Goal: Transaction & Acquisition: Purchase product/service

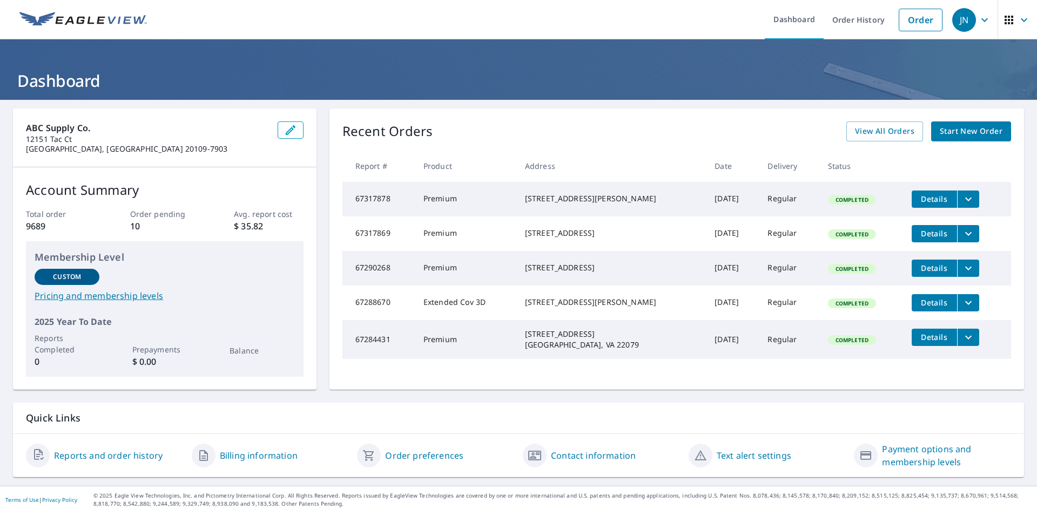
click at [963, 124] on link "Start New Order" at bounding box center [971, 132] width 80 height 20
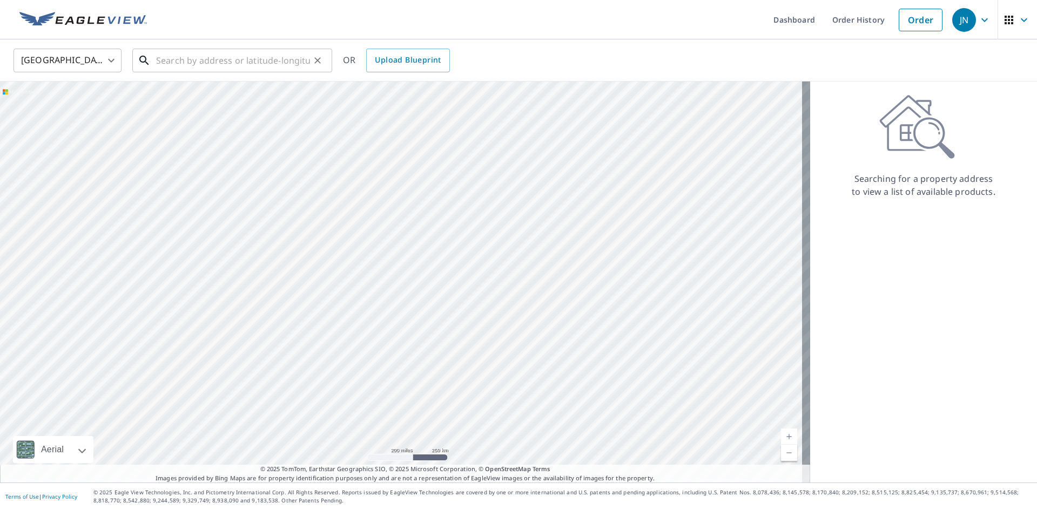
click at [288, 60] on input "text" at bounding box center [233, 60] width 154 height 30
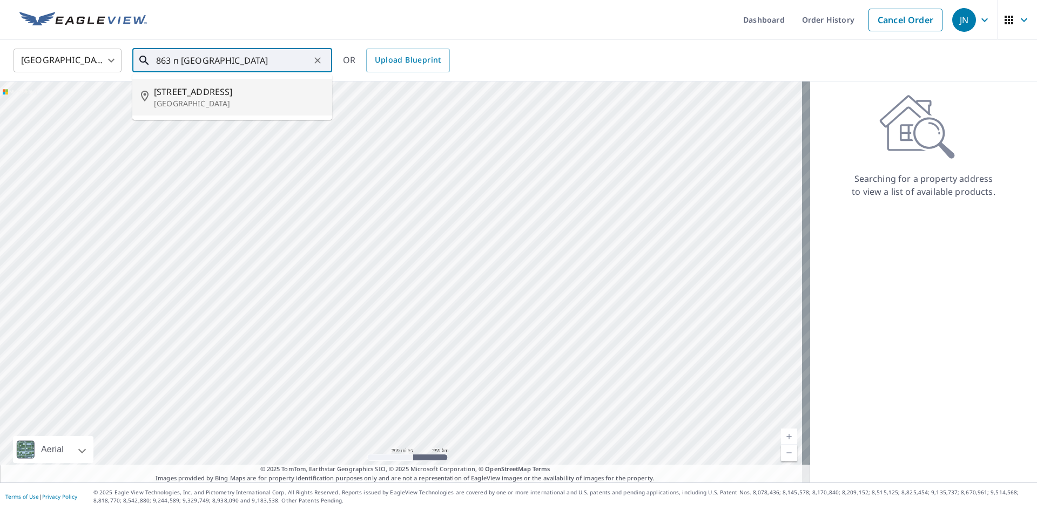
click at [240, 92] on span "[STREET_ADDRESS]" at bounding box center [239, 91] width 170 height 13
type input "[STREET_ADDRESS]"
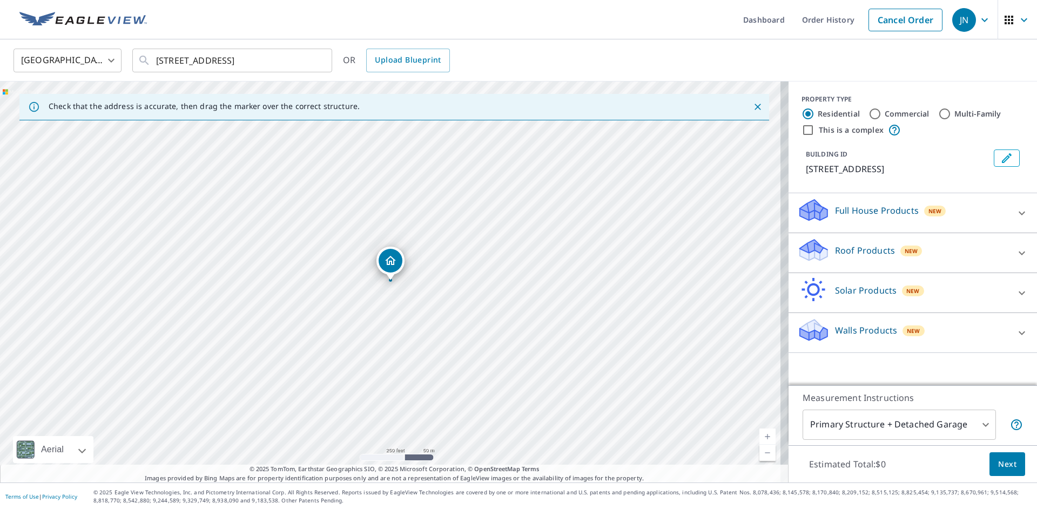
click at [840, 248] on p "Roof Products" at bounding box center [865, 250] width 60 height 13
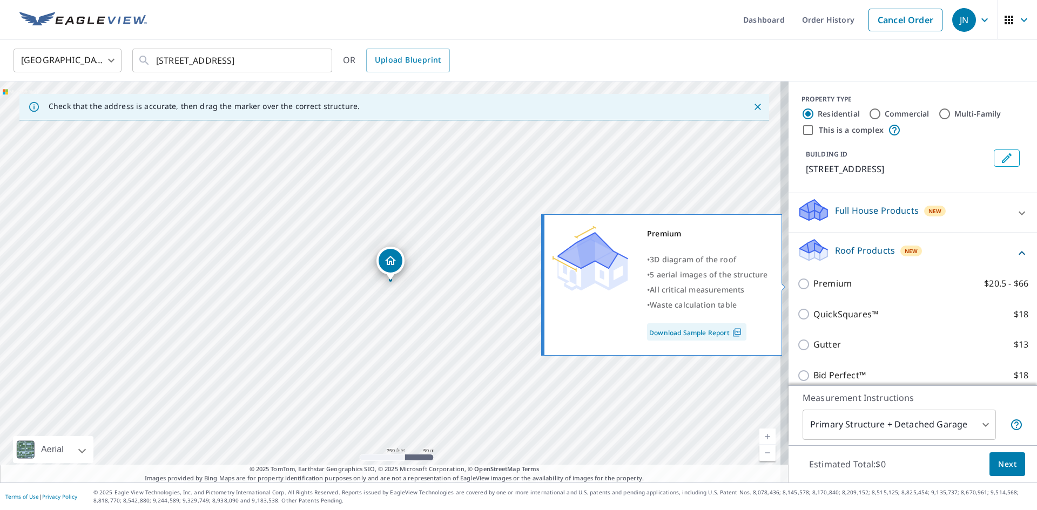
click at [797, 289] on input "Premium $20.5 - $66" at bounding box center [805, 284] width 16 height 13
checkbox input "true"
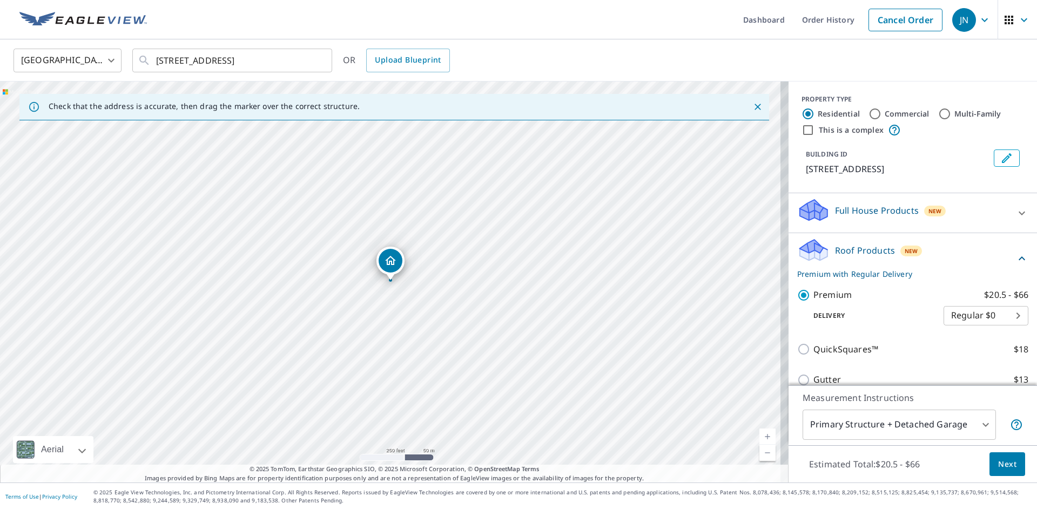
click at [998, 460] on span "Next" at bounding box center [1007, 465] width 18 height 14
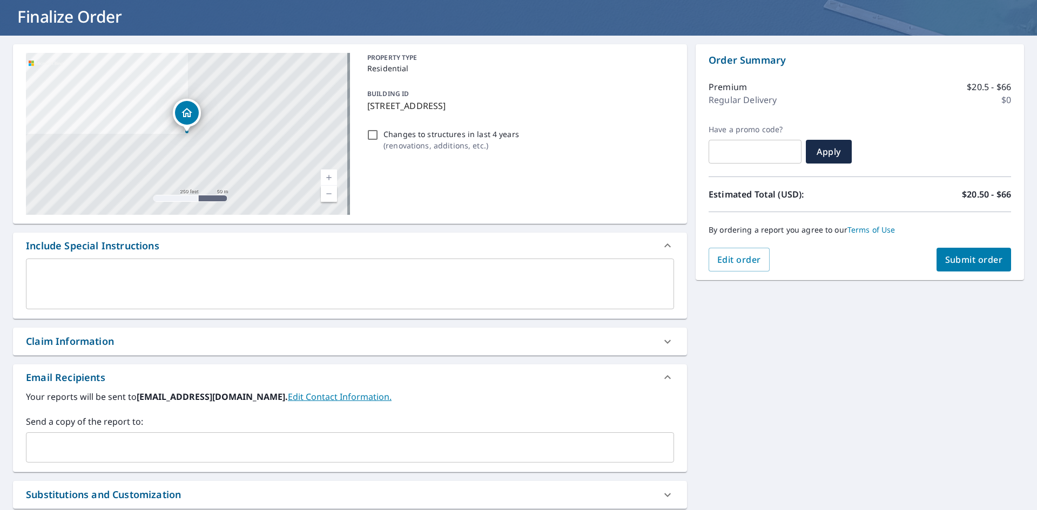
scroll to position [177, 0]
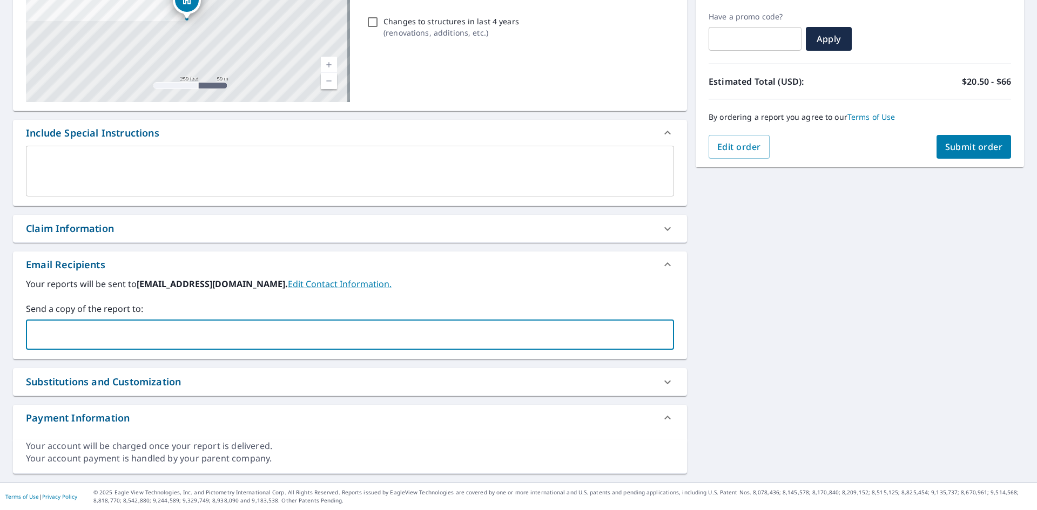
click at [62, 331] on input "text" at bounding box center [342, 335] width 622 height 21
drag, startPoint x: 63, startPoint y: 331, endPoint x: 70, endPoint y: 333, distance: 7.9
click at [70, 334] on input "text" at bounding box center [342, 335] width 622 height 21
type input "[PERSON_NAME][EMAIL_ADDRESS][DOMAIN_NAME]"
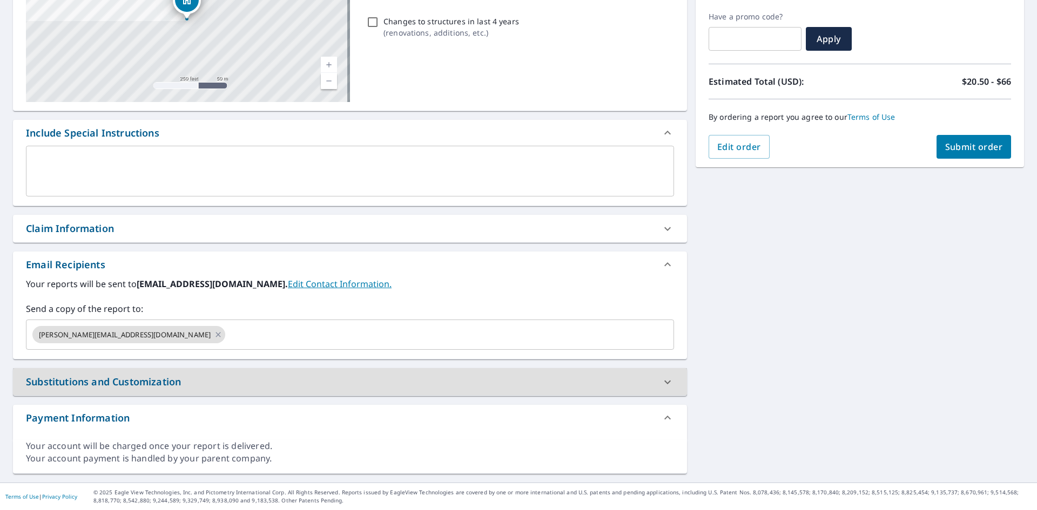
click at [974, 148] on span "Submit order" at bounding box center [974, 147] width 58 height 12
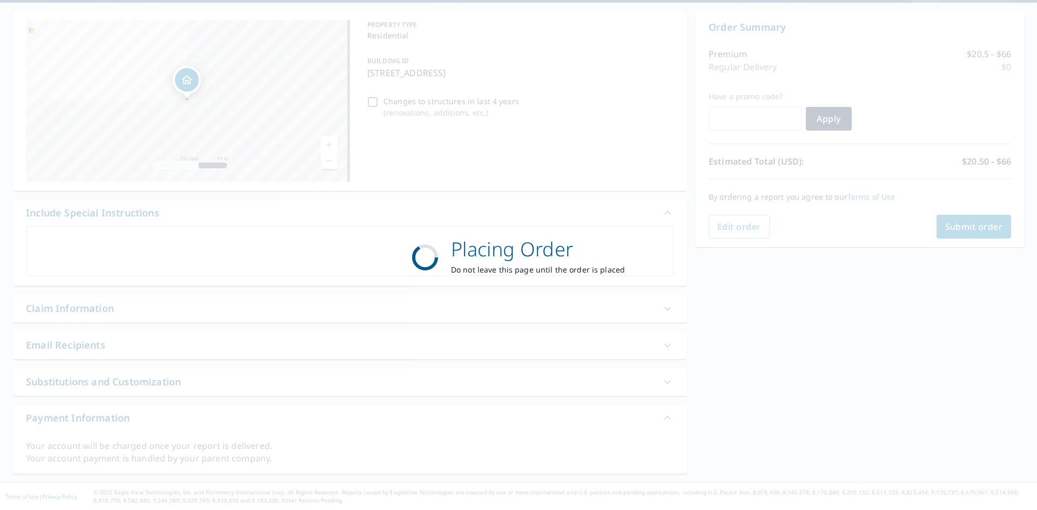
scroll to position [97, 0]
